Goal: Task Accomplishment & Management: Use online tool/utility

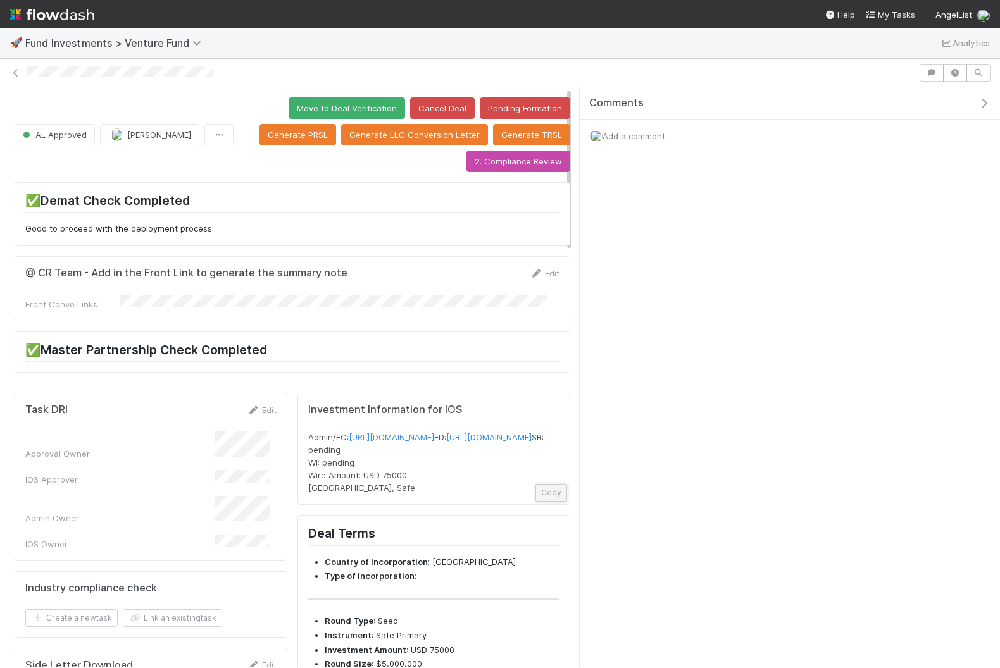
click at [549, 502] on button "Copy" at bounding box center [551, 493] width 32 height 18
click at [982, 104] on icon "button" at bounding box center [984, 103] width 13 height 10
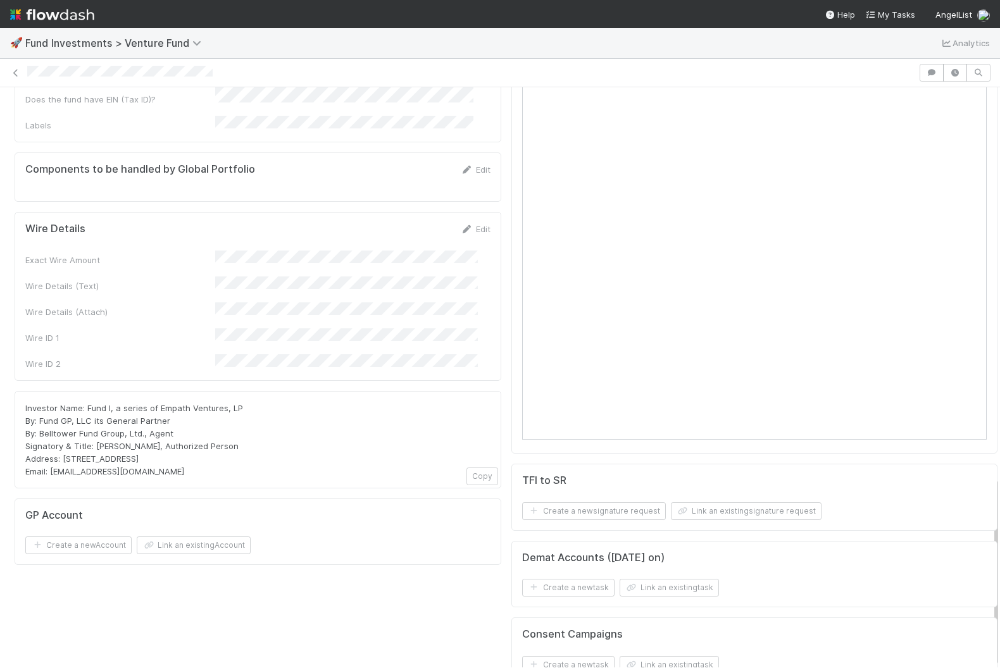
scroll to position [1190, 0]
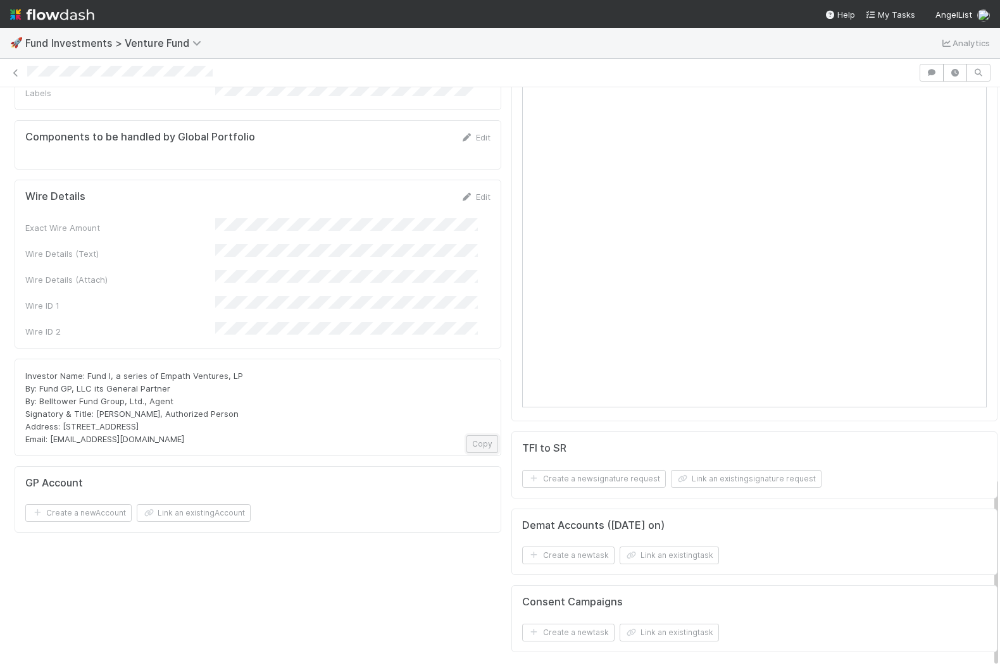
click at [475, 435] on button "Copy" at bounding box center [482, 444] width 32 height 18
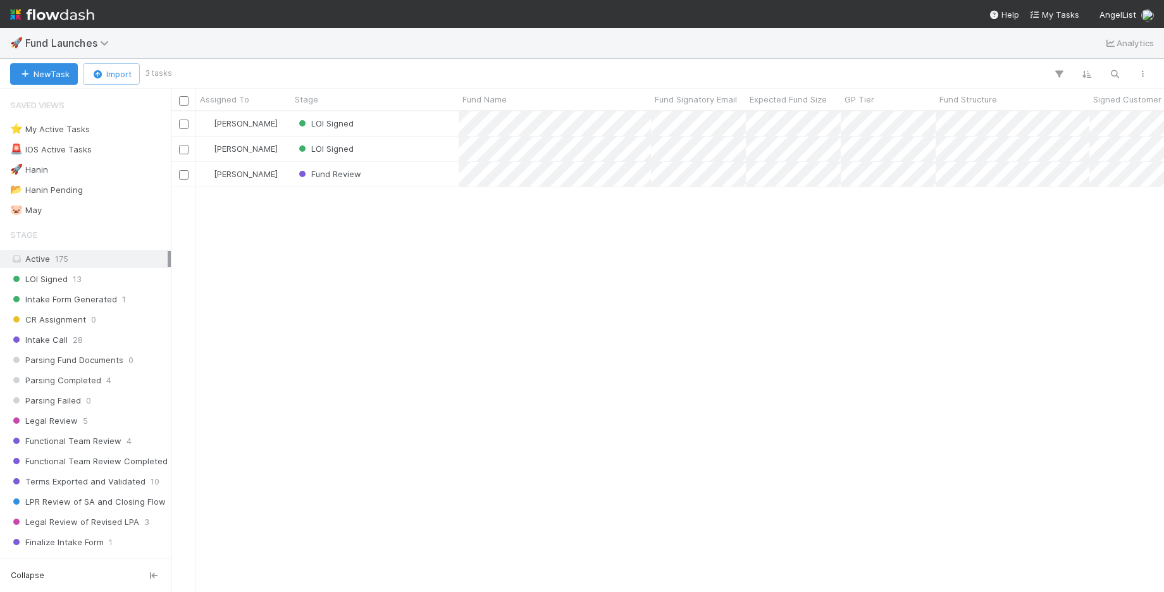
scroll to position [1, 1]
click at [1058, 66] on button "button" at bounding box center [1059, 74] width 23 height 16
click at [1059, 77] on div "Add Filter" at bounding box center [582, 296] width 1164 height 592
click at [106, 257] on div "Active 175" at bounding box center [89, 259] width 158 height 16
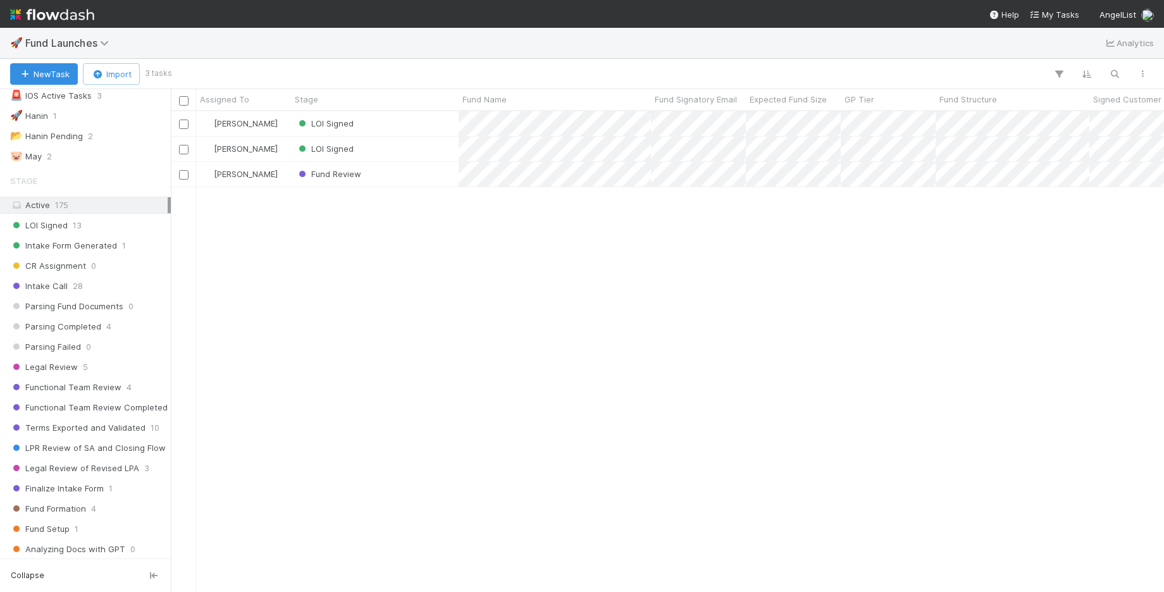
scroll to position [0, 0]
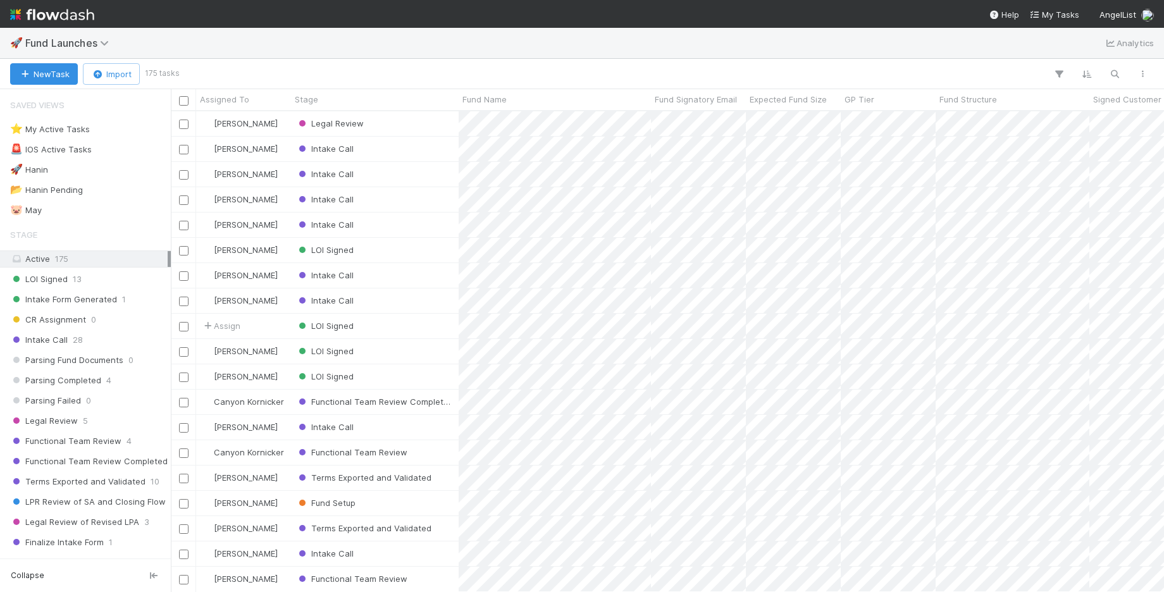
scroll to position [480, 994]
click at [1055, 70] on icon "button" at bounding box center [1059, 73] width 13 height 11
click at [1004, 108] on button "Add Filter" at bounding box center [865, 112] width 380 height 18
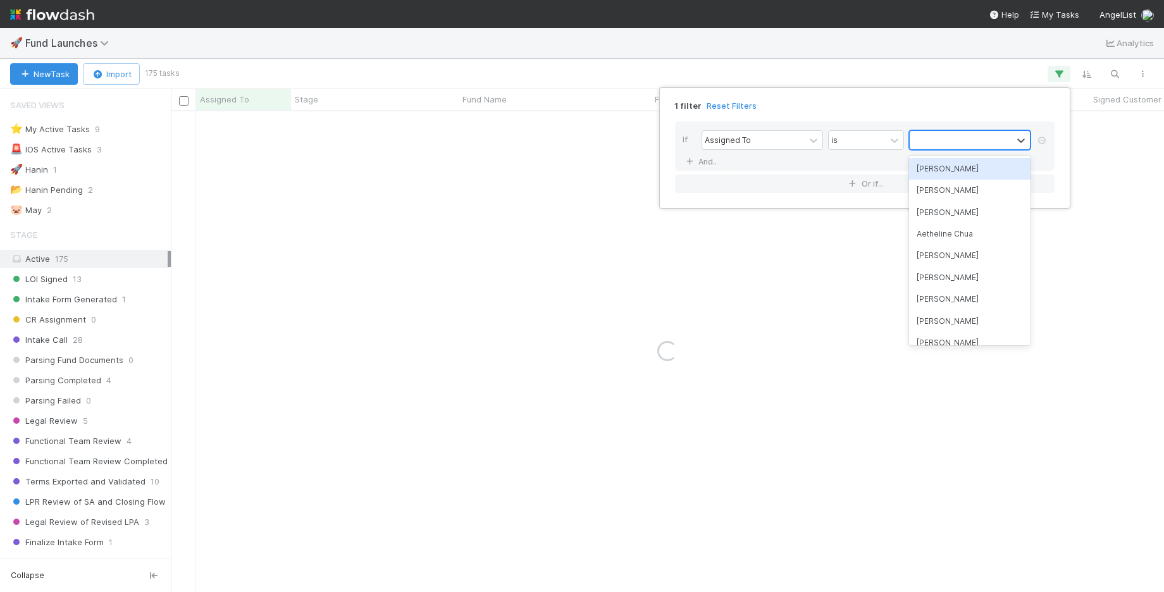
click at [923, 141] on div at bounding box center [961, 140] width 103 height 18
click at [930, 170] on div "[PERSON_NAME]" at bounding box center [970, 169] width 122 height 22
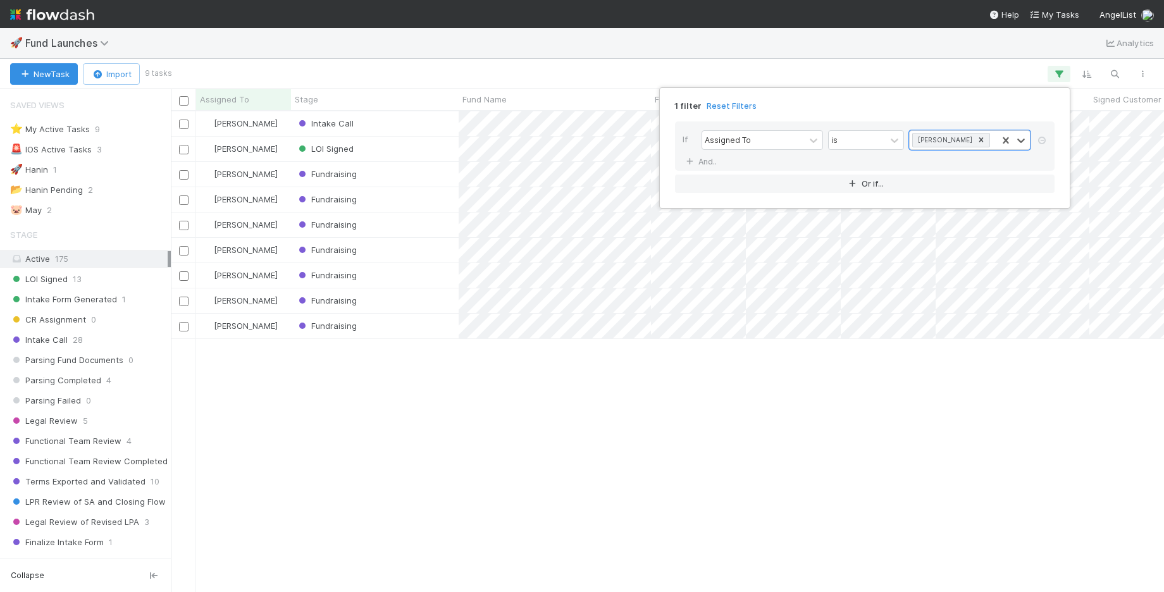
scroll to position [13, 13]
click at [645, 389] on div "1 filter Reset Filters If Assigned To is option Shradha Menghrajani, selected. …" at bounding box center [582, 296] width 1164 height 592
click at [329, 180] on div "Fundraising" at bounding box center [326, 174] width 61 height 13
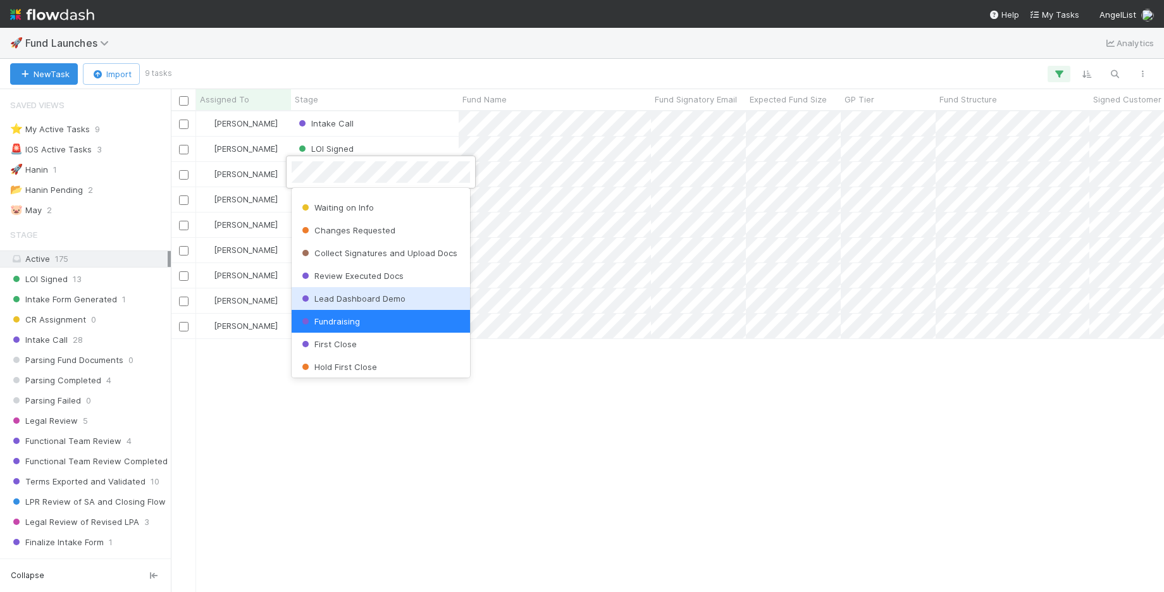
scroll to position [581, 0]
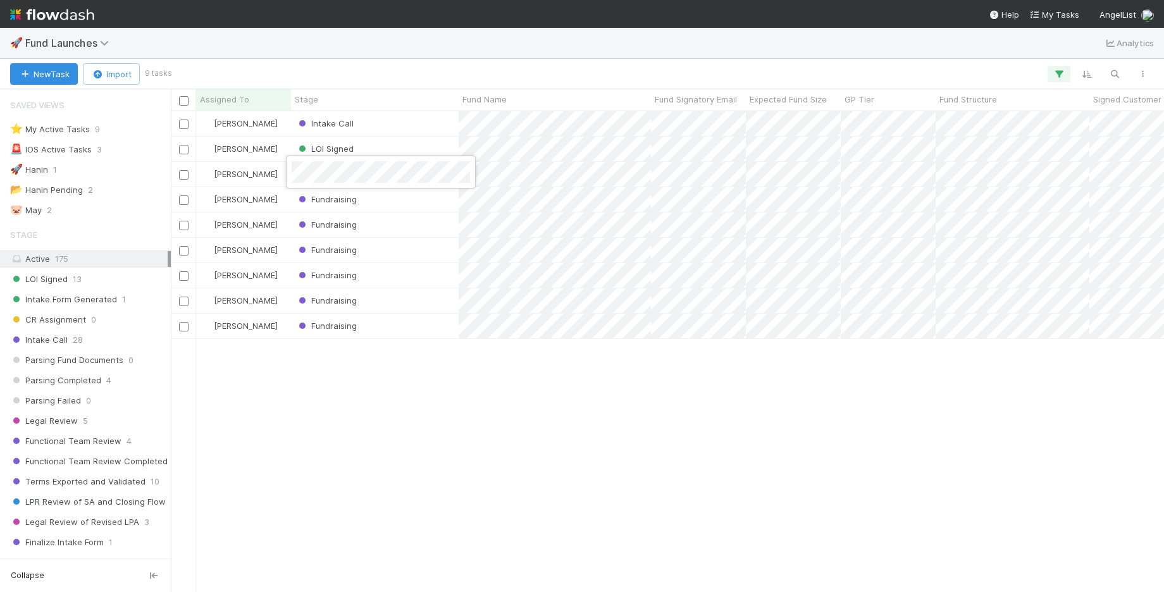
click at [674, 409] on div at bounding box center [582, 296] width 1164 height 592
click at [1061, 71] on icon "button" at bounding box center [1059, 73] width 13 height 11
click at [986, 139] on icon at bounding box center [981, 139] width 9 height 9
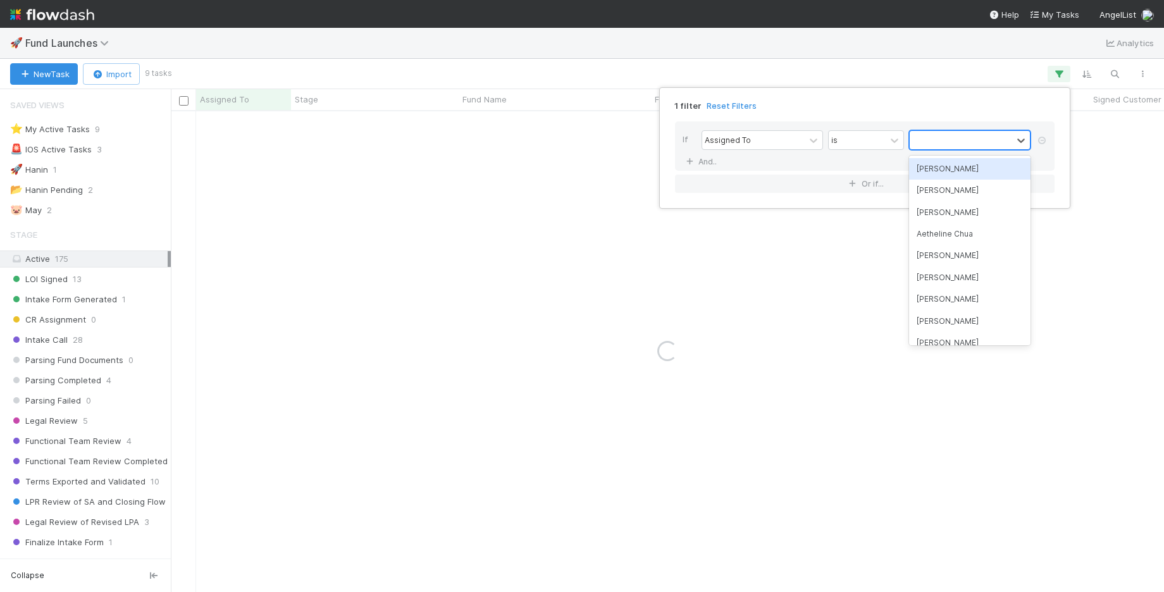
click at [963, 66] on div "1 filter Reset Filters If Assigned To is option Shradha Menghrajani, deselected…" at bounding box center [582, 296] width 1164 height 592
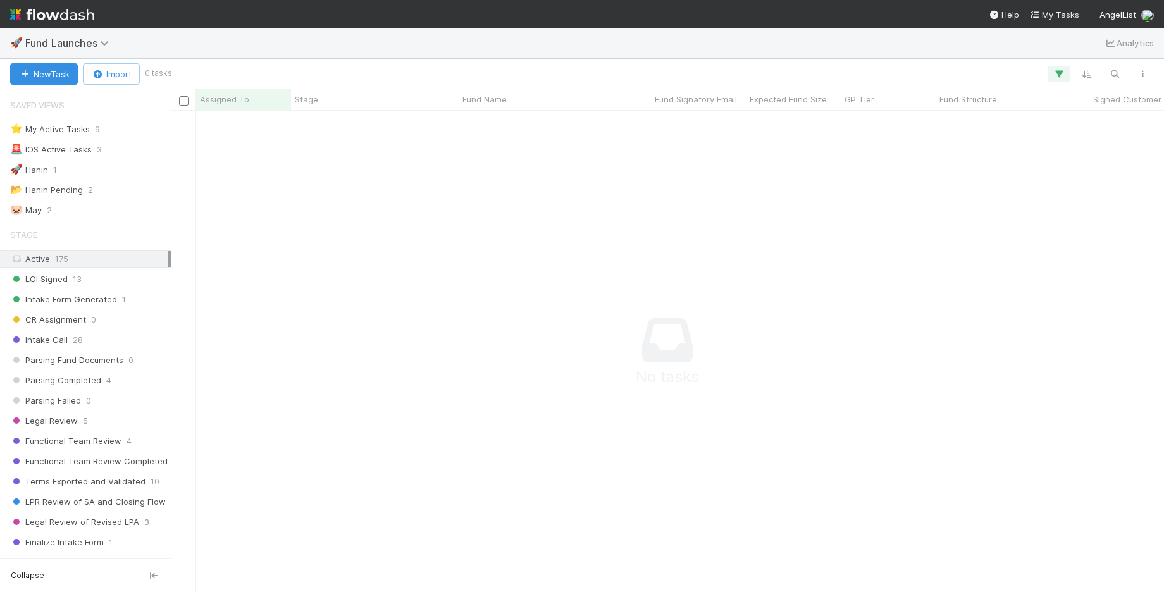
scroll to position [13, 13]
click at [1054, 77] on icon "button" at bounding box center [1059, 73] width 13 height 11
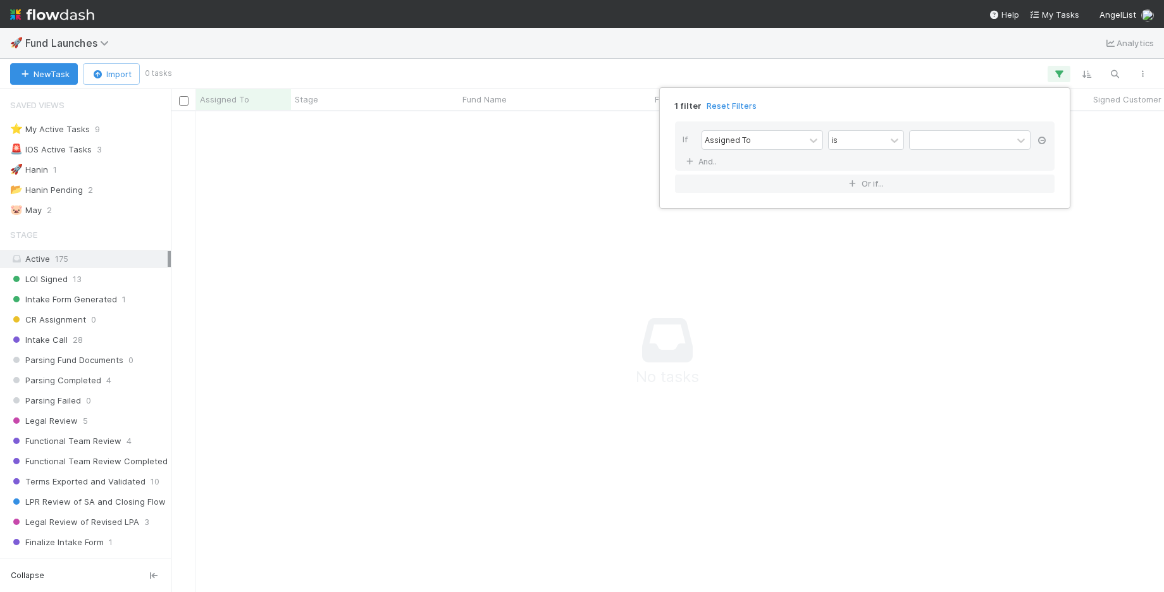
click at [1042, 139] on icon at bounding box center [1042, 141] width 13 height 8
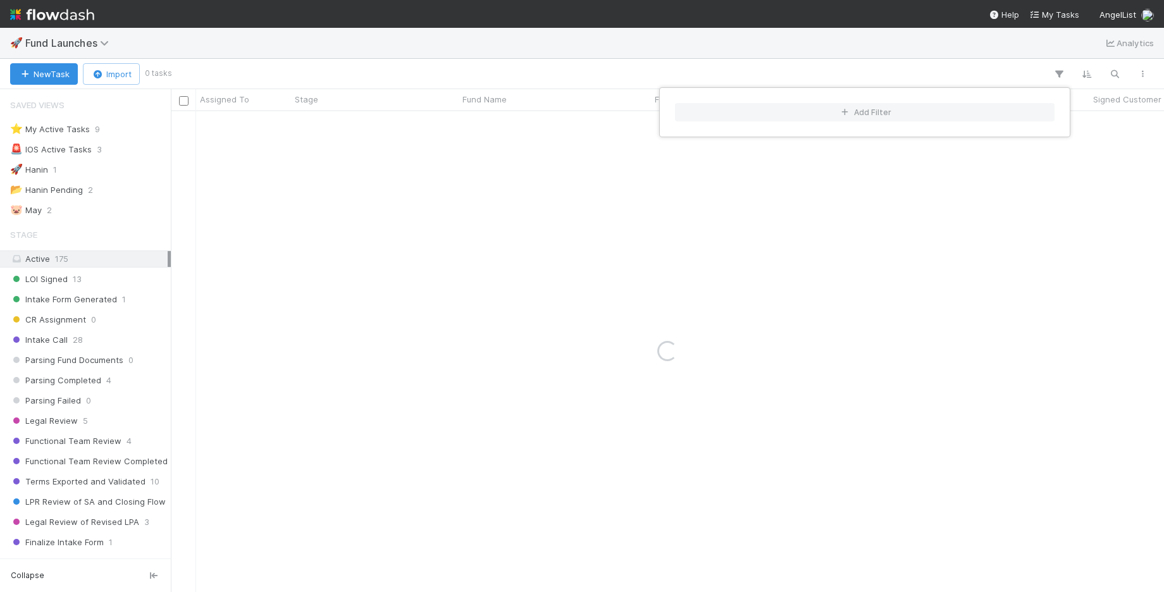
click at [952, 66] on div "Add Filter" at bounding box center [582, 296] width 1164 height 592
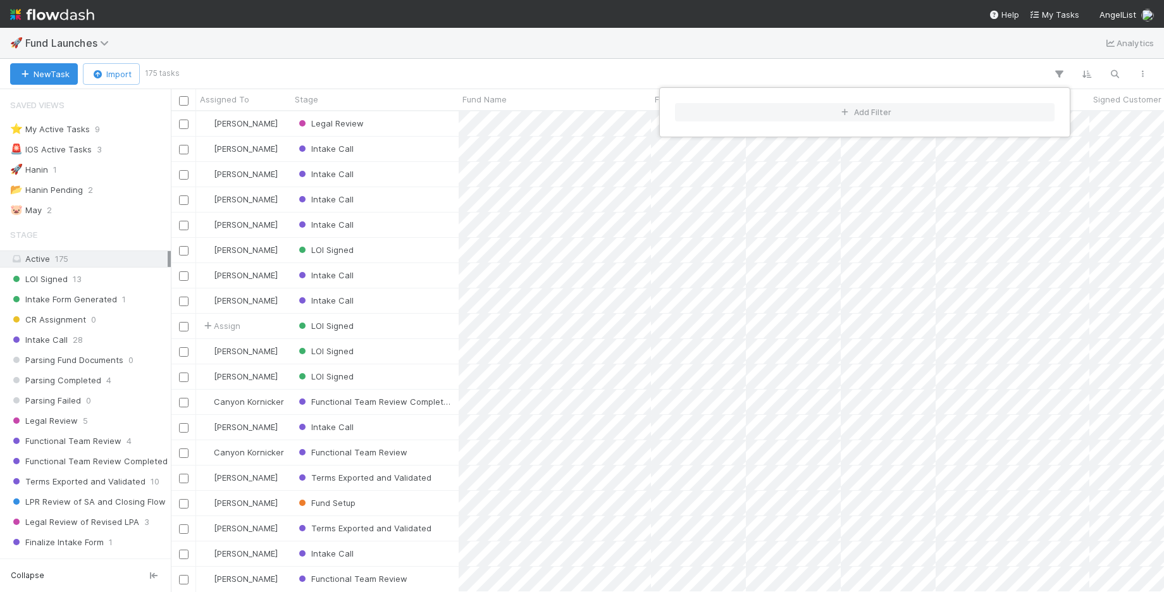
scroll to position [468, 982]
click at [620, 46] on div "Add Filter" at bounding box center [582, 296] width 1164 height 592
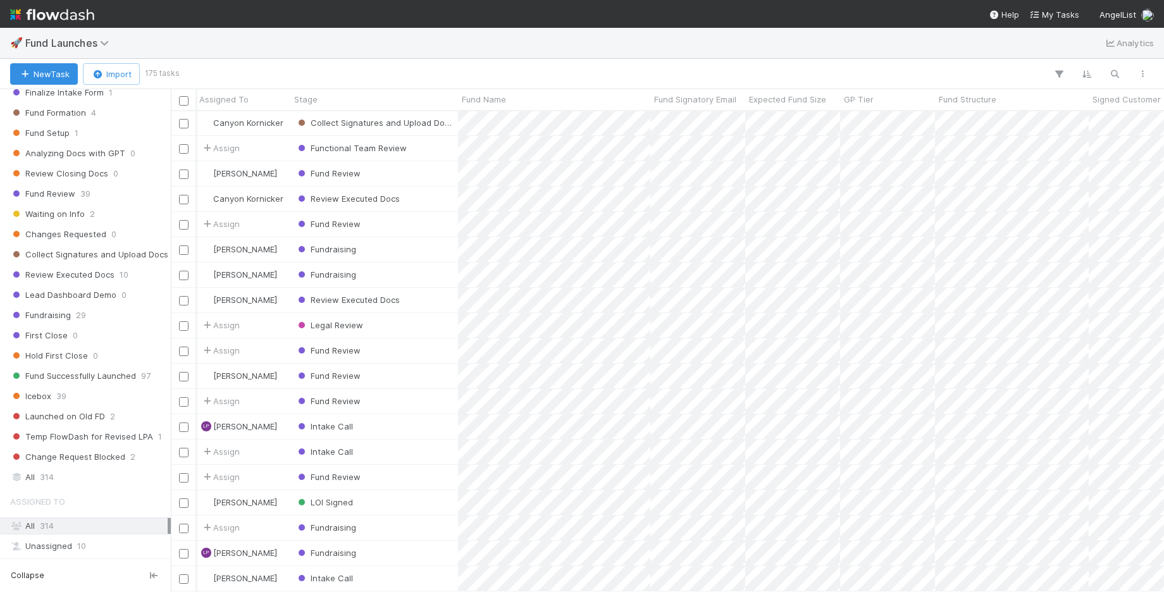
scroll to position [468, 0]
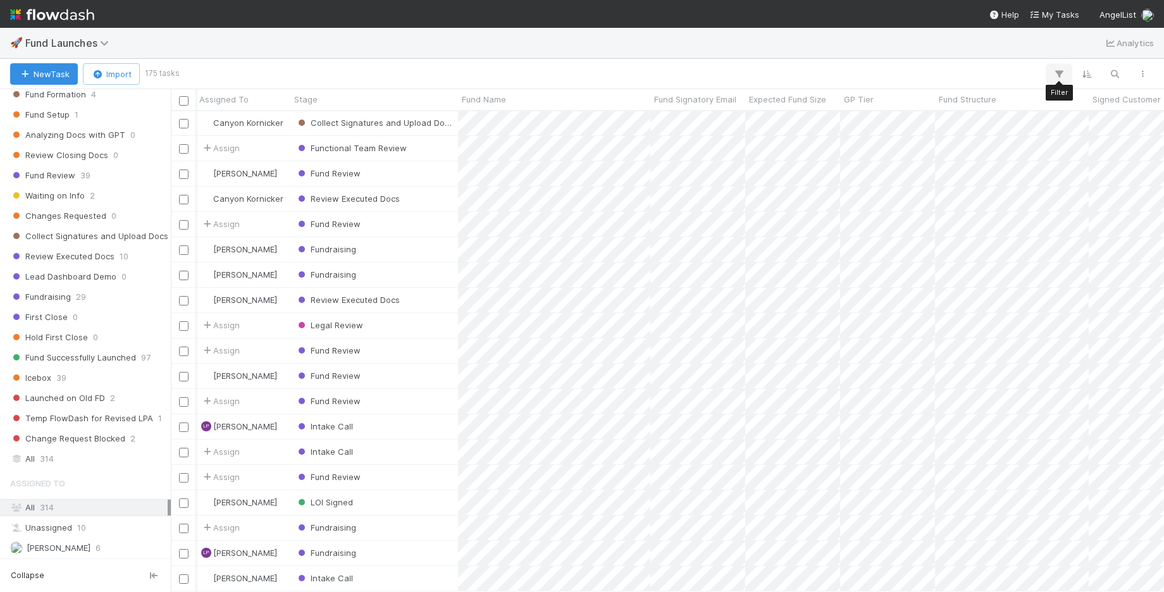
click at [1057, 68] on icon "button" at bounding box center [1059, 73] width 13 height 11
click at [1026, 111] on button "Add Filter" at bounding box center [865, 112] width 380 height 18
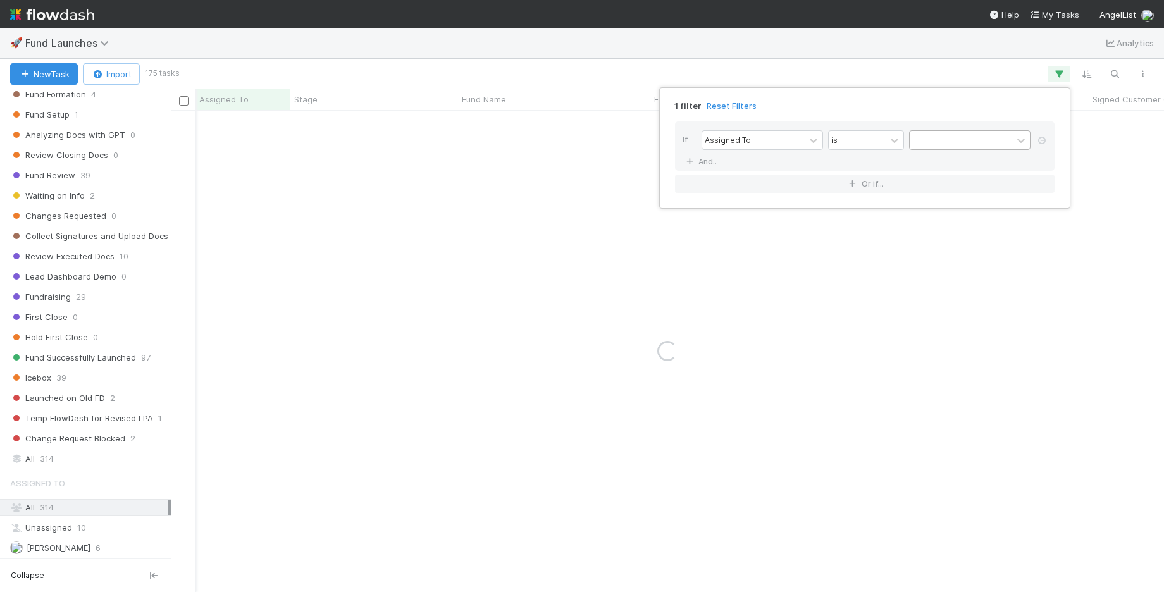
click at [965, 140] on div at bounding box center [961, 140] width 103 height 18
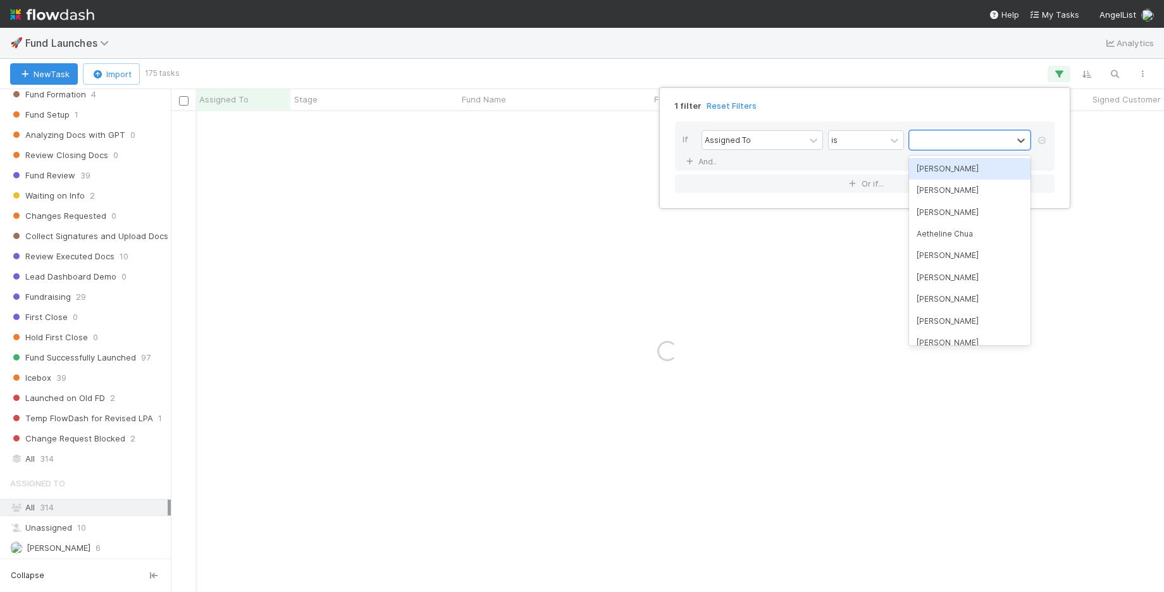
click at [945, 168] on div "[PERSON_NAME]" at bounding box center [970, 169] width 122 height 22
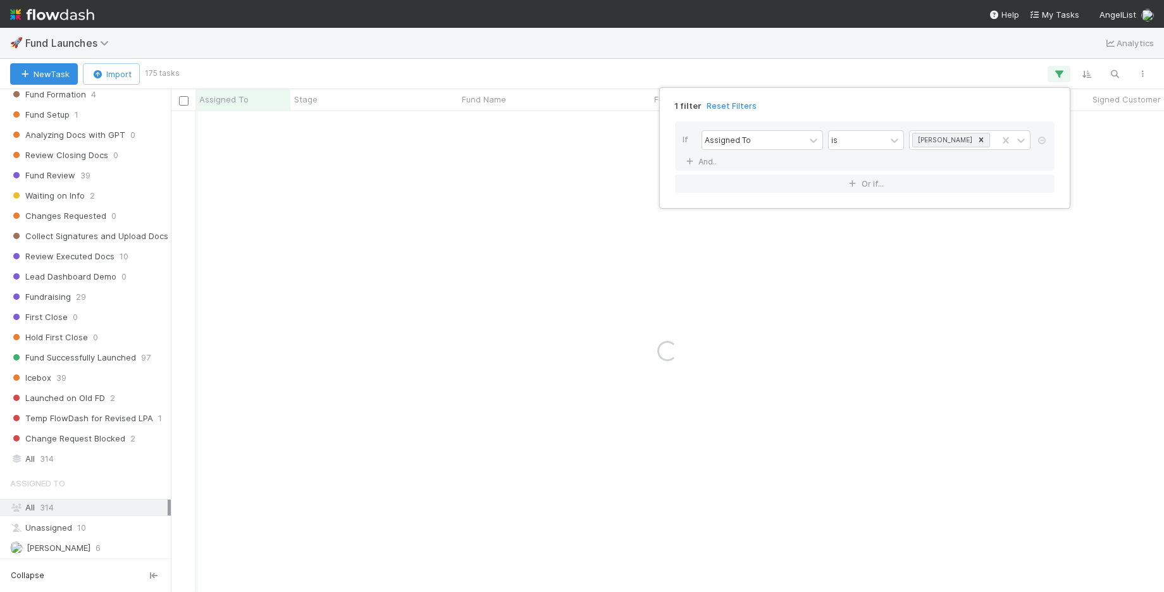
click at [930, 80] on div "1 filter Reset Filters If Assigned To is Shradha Menghrajani And.. Or if..." at bounding box center [582, 296] width 1164 height 592
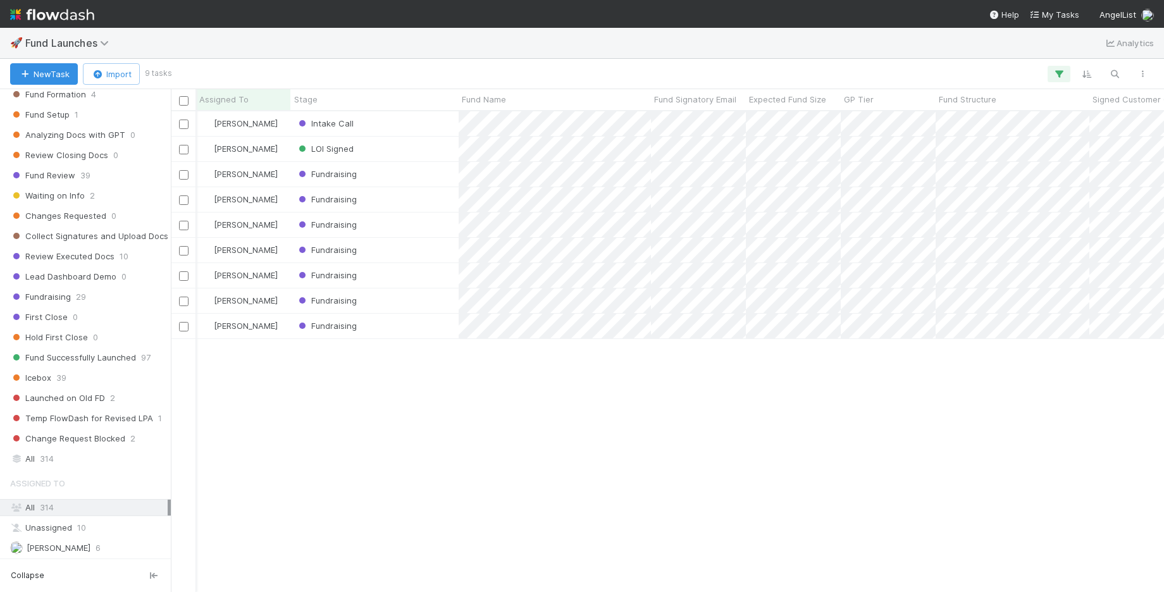
scroll to position [468, 982]
click at [182, 221] on input "checkbox" at bounding box center [183, 225] width 9 height 9
click at [182, 202] on input "checkbox" at bounding box center [183, 200] width 9 height 9
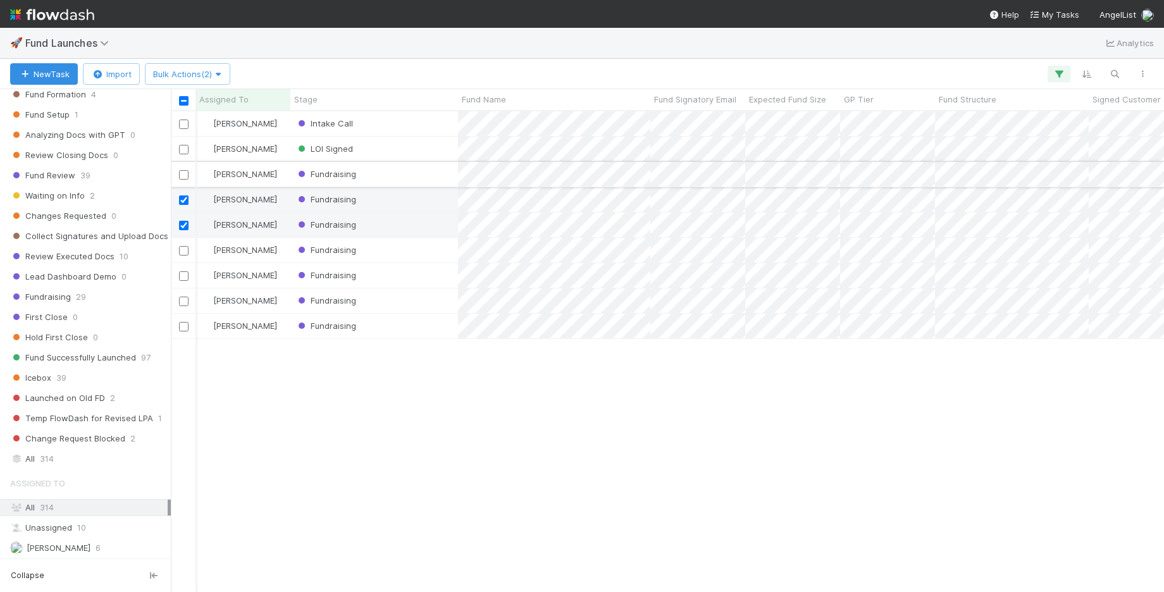
click at [183, 177] on input "checkbox" at bounding box center [183, 174] width 9 height 9
click at [184, 251] on input "checkbox" at bounding box center [183, 250] width 9 height 9
click at [185, 277] on input "checkbox" at bounding box center [183, 275] width 9 height 9
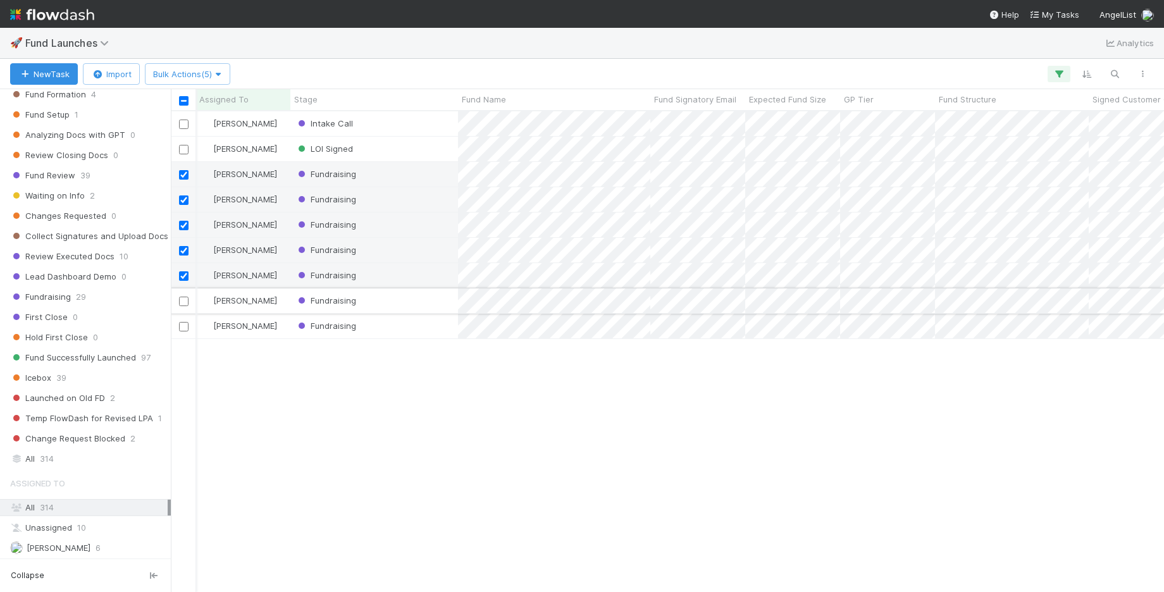
click at [185, 302] on input "checkbox" at bounding box center [183, 301] width 9 height 9
click at [182, 330] on input "checkbox" at bounding box center [183, 326] width 9 height 9
click at [213, 73] on span "Bulk Actions (7)" at bounding box center [187, 74] width 68 height 10
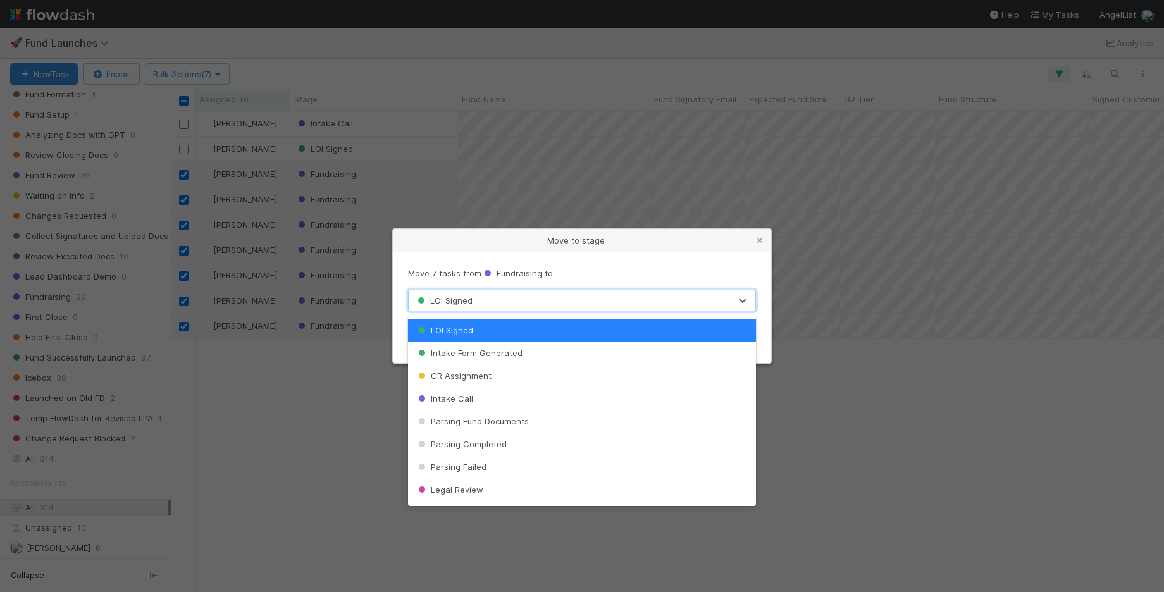
click at [523, 300] on div "LOI Signed" at bounding box center [569, 300] width 321 height 20
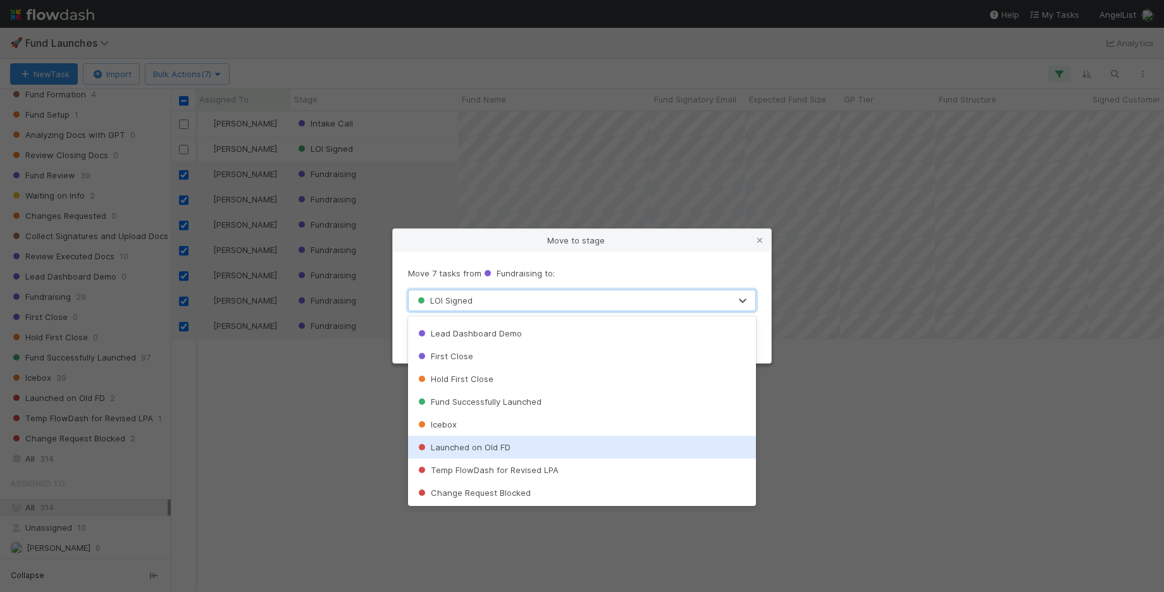
scroll to position [521, 0]
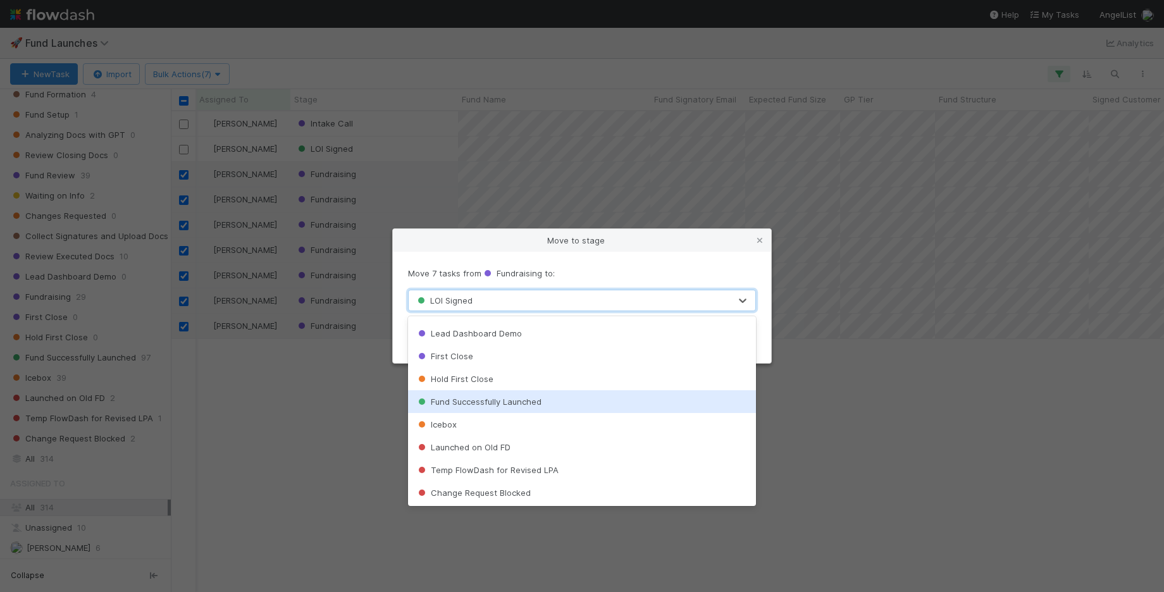
click at [511, 402] on span "Fund Successfully Launched" at bounding box center [479, 402] width 126 height 10
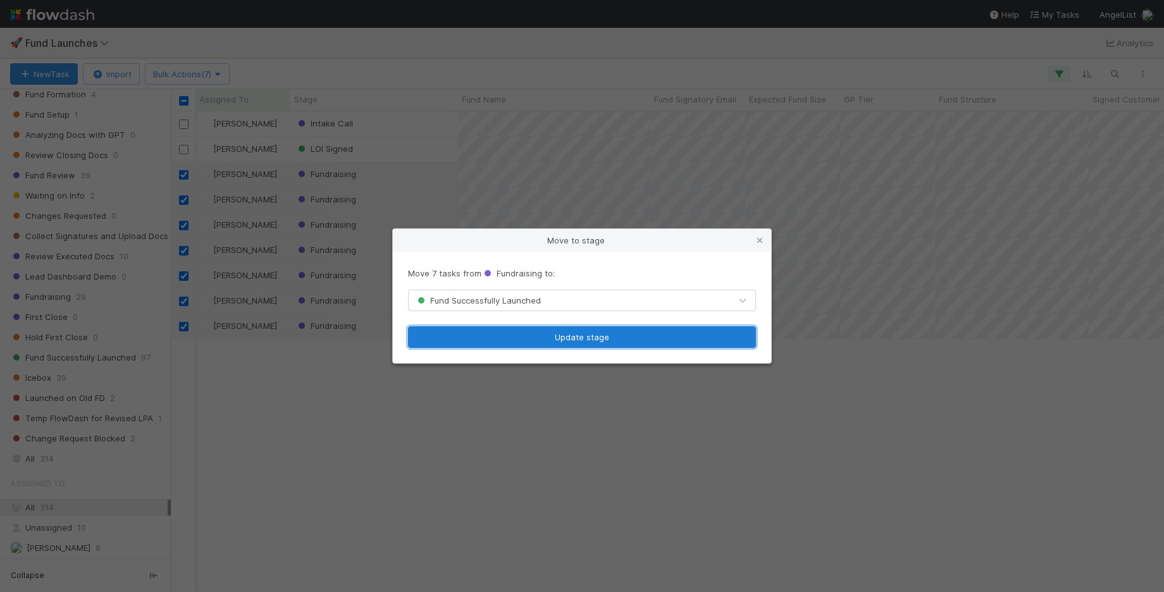
click at [566, 335] on button "Update stage" at bounding box center [582, 338] width 348 height 22
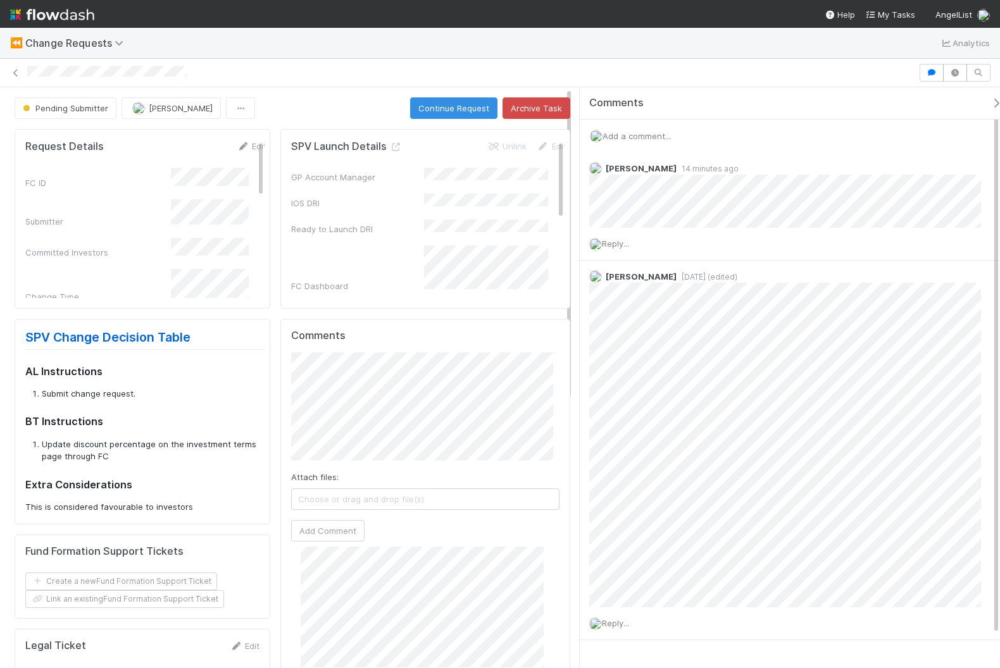
click at [638, 132] on span "Add a comment..." at bounding box center [636, 136] width 68 height 10
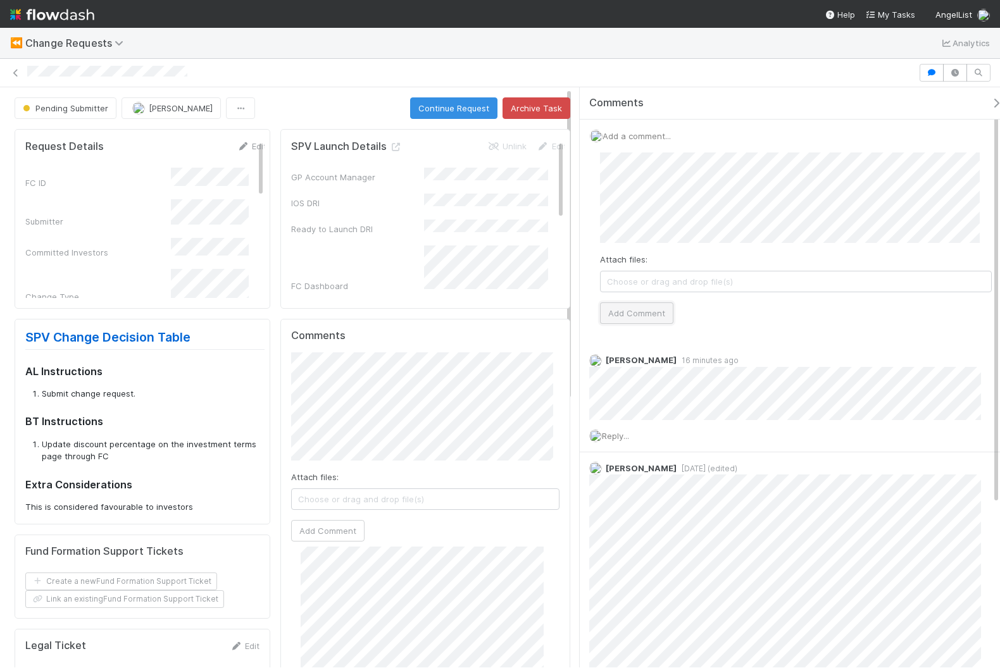
click at [632, 311] on button "Add Comment" at bounding box center [636, 314] width 73 height 22
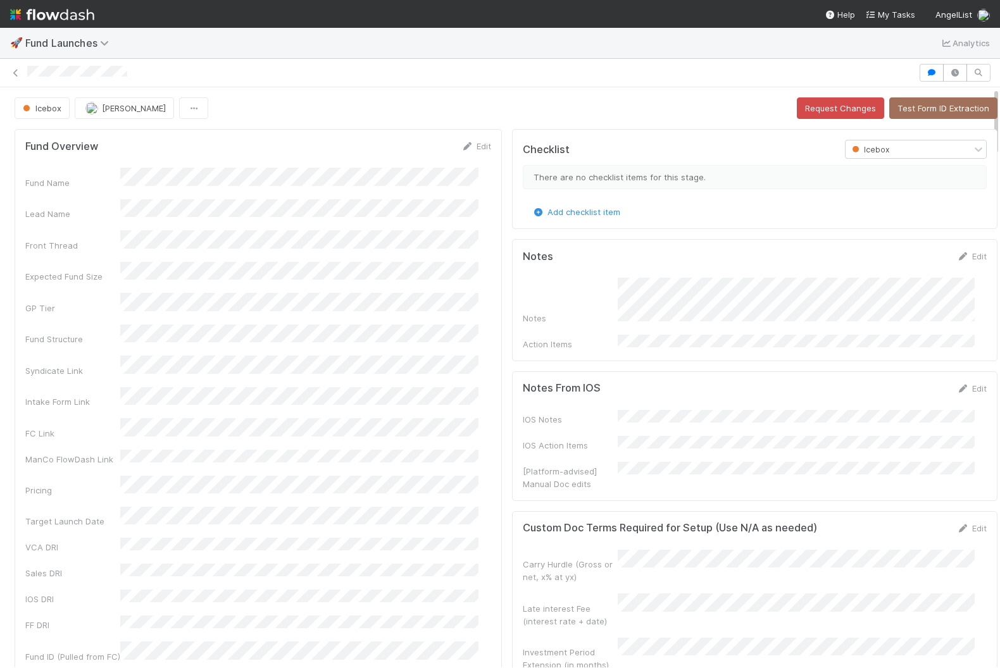
scroll to position [245, 925]
